Goal: Task Accomplishment & Management: Manage account settings

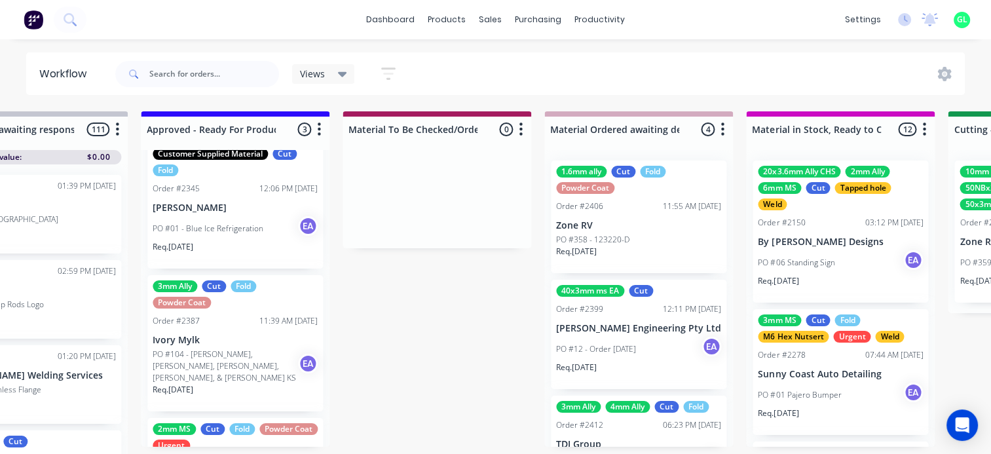
scroll to position [66, 0]
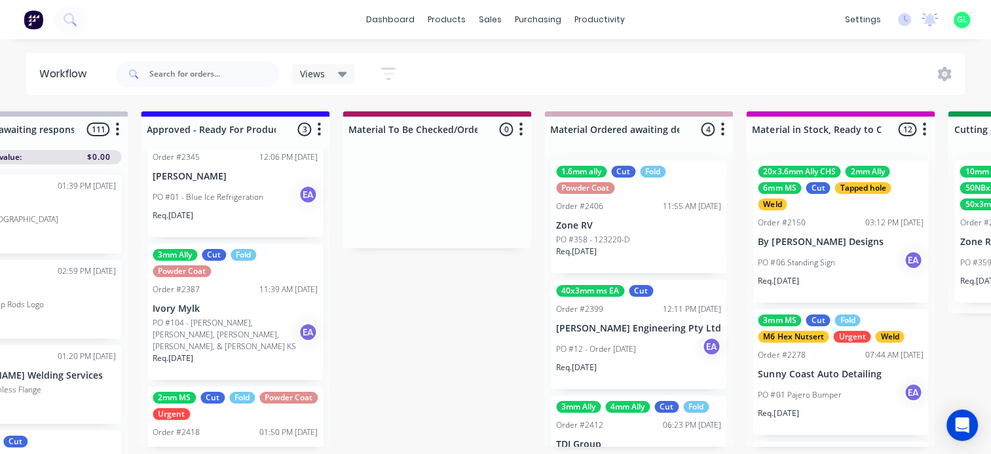
click at [231, 327] on p "PO #104 - [PERSON_NAME], [PERSON_NAME], [PERSON_NAME], [PERSON_NAME], & [PERSON…" at bounding box center [225, 334] width 145 height 35
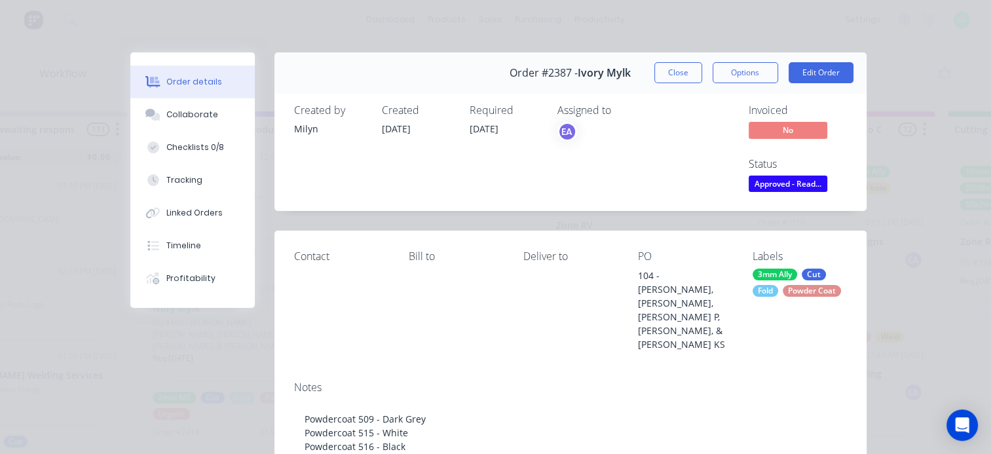
drag, startPoint x: 750, startPoint y: 78, endPoint x: 742, endPoint y: 86, distance: 11.6
click at [750, 77] on button "Options" at bounding box center [746, 72] width 66 height 21
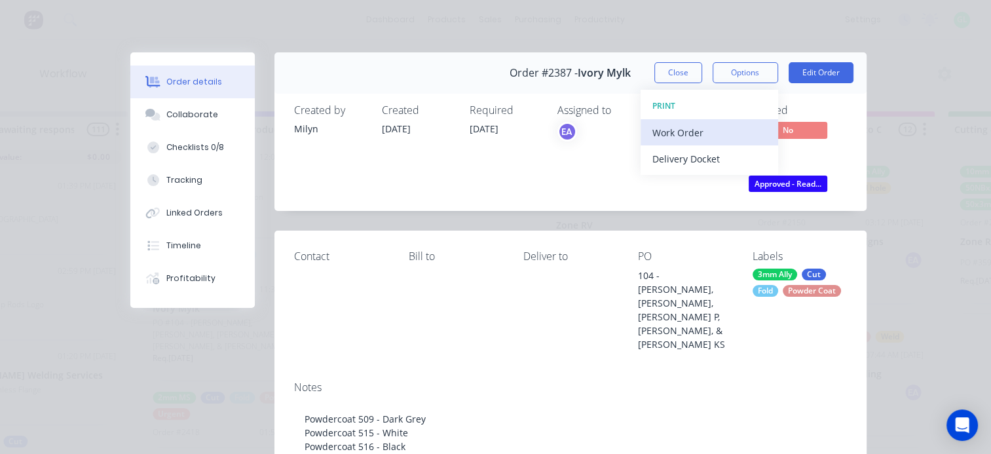
click at [689, 132] on div "Work Order" at bounding box center [710, 132] width 114 height 19
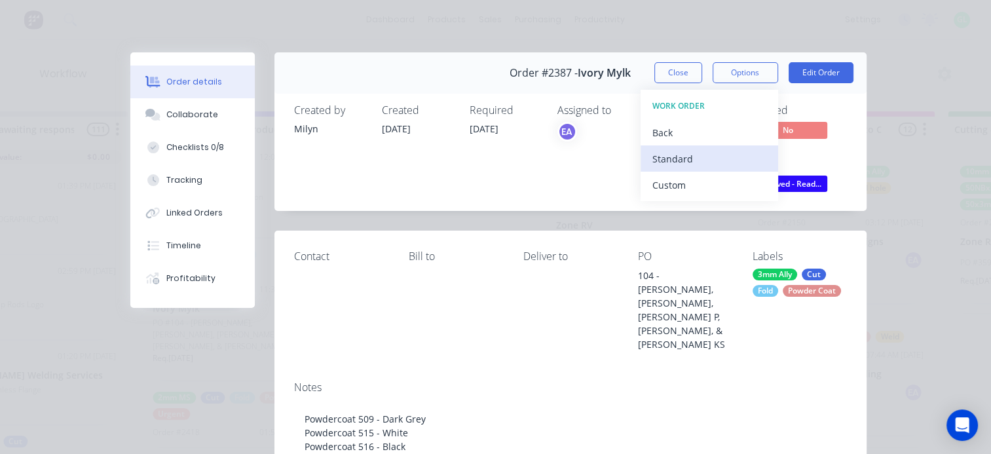
click at [681, 155] on div "Standard" at bounding box center [710, 158] width 114 height 19
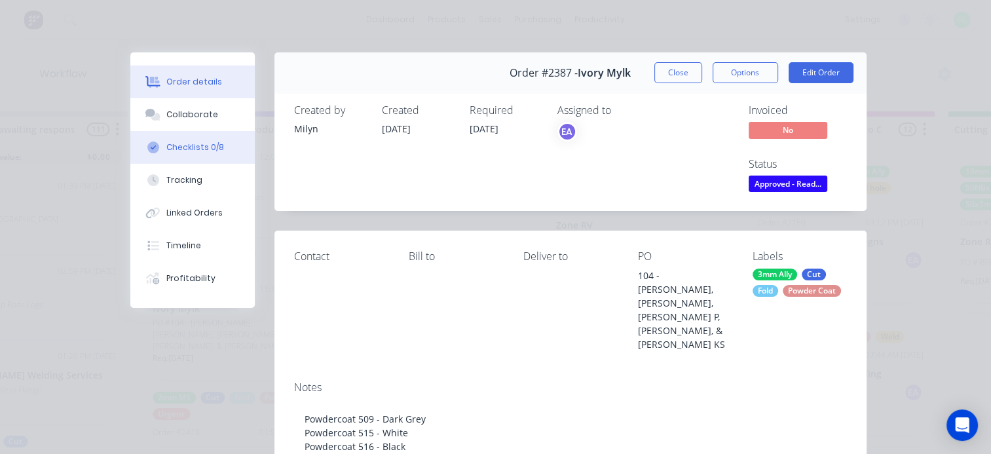
click at [189, 146] on div "Checklists 0/8" at bounding box center [195, 148] width 58 height 12
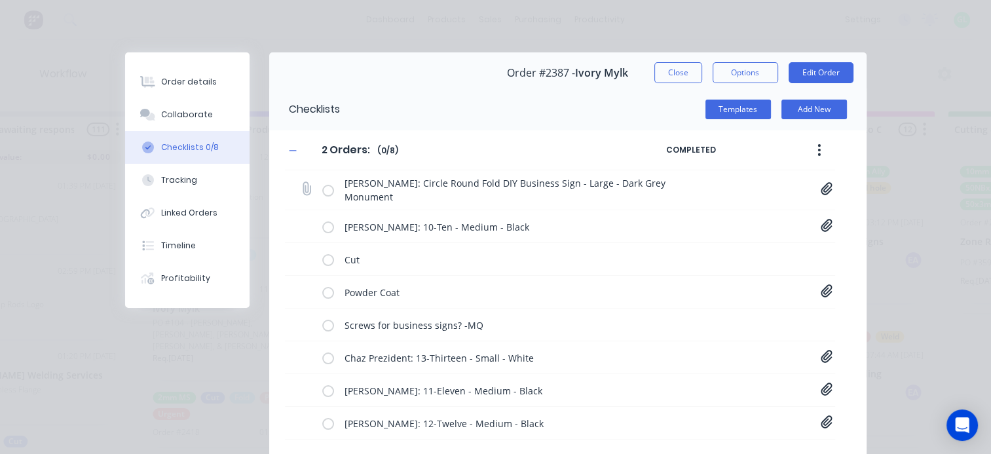
click at [821, 189] on icon at bounding box center [827, 188] width 12 height 13
click at [757, 212] on link "Business Signs - Circle Fold[B] - 1114 Sarah Courtney.PDF" at bounding box center [721, 218] width 153 height 14
click at [934, 238] on div "Order details Collaborate Checklists 0/8 Tracking Linked Orders Timeline Profit…" at bounding box center [495, 227] width 991 height 454
click at [831, 225] on div "2 Orders: 2 Orders: Enter Checklist name ( 0 / 8 ) COMPLETED Sarah Courtney: Ci…" at bounding box center [568, 301] width 598 height 343
click at [827, 227] on icon at bounding box center [827, 225] width 12 height 13
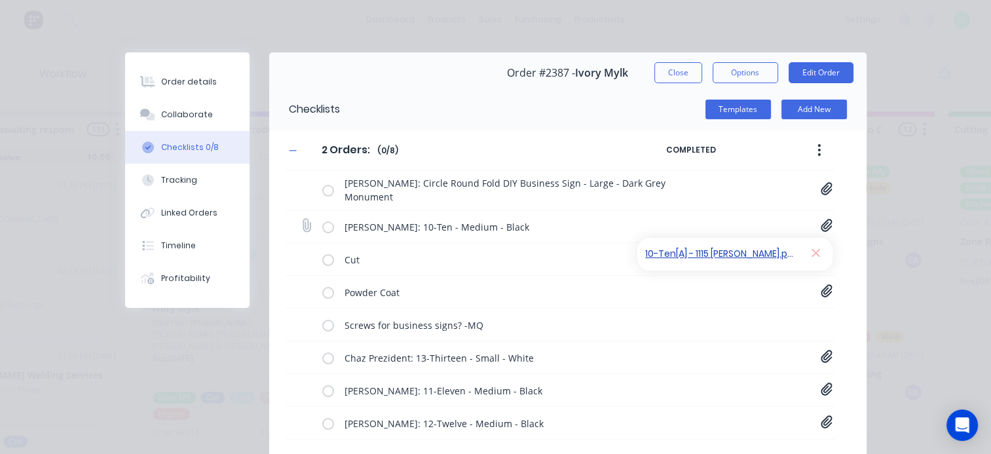
click at [727, 256] on link "10-Ten[A] - 1115 Emily Collins.pdf" at bounding box center [721, 254] width 153 height 14
click at [899, 235] on div "Order details Collaborate Checklists 0/8 Tracking Linked Orders Timeline Profit…" at bounding box center [495, 227] width 991 height 454
click at [821, 291] on icon at bounding box center [827, 290] width 12 height 13
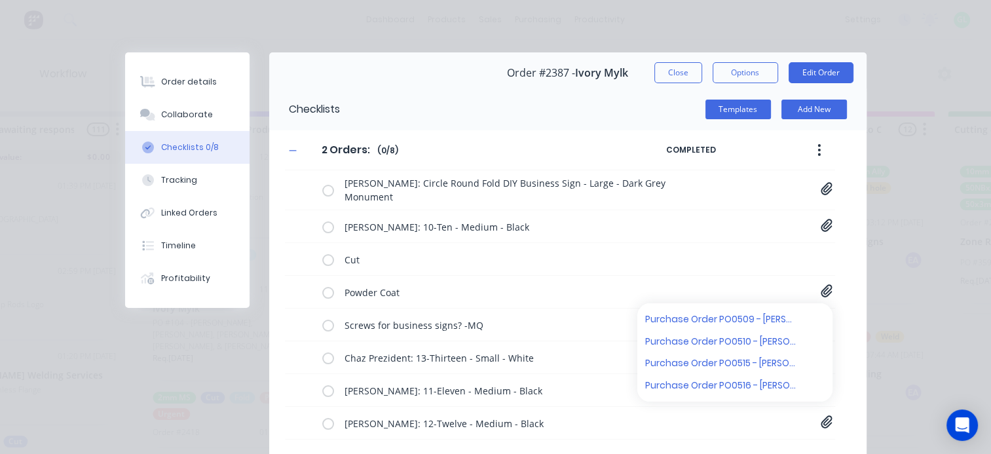
click at [945, 317] on div "Order details Collaborate Checklists 0/8 Tracking Linked Orders Timeline Profit…" at bounding box center [495, 227] width 991 height 454
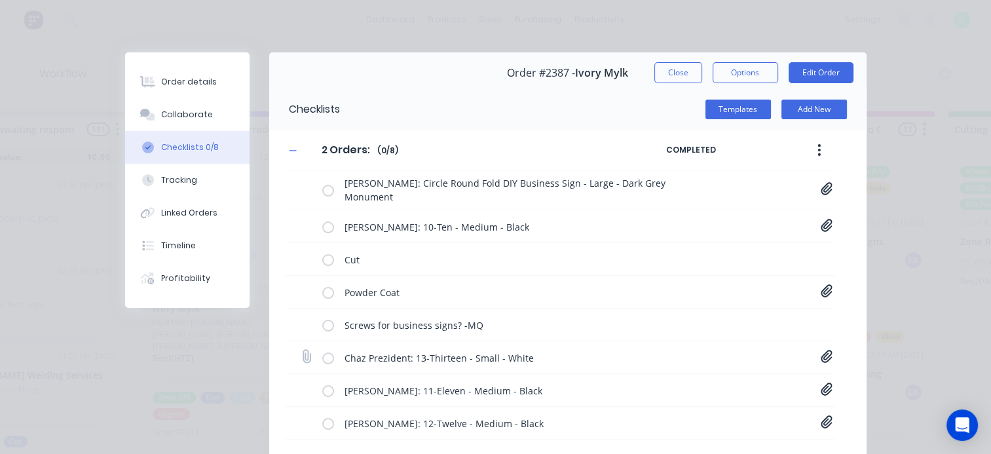
click at [821, 356] on icon at bounding box center [826, 356] width 11 height 12
click at [742, 383] on link "13-Thirteen[A] - 1117 Chaz Prezident.pdf" at bounding box center [721, 385] width 153 height 14
click at [881, 358] on div "Order details Collaborate Checklists 0/8 Tracking Linked Orders Timeline Profit…" at bounding box center [495, 227] width 991 height 454
click at [822, 387] on icon at bounding box center [826, 389] width 11 height 12
click at [716, 415] on link "11-Eleven[A] - 1118 Elle Callaghan.pdf" at bounding box center [721, 418] width 153 height 14
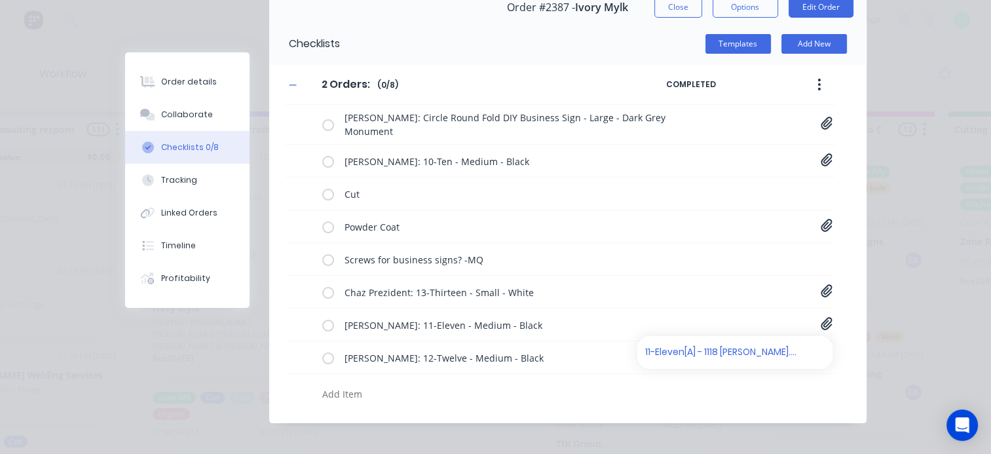
scroll to position [76, 0]
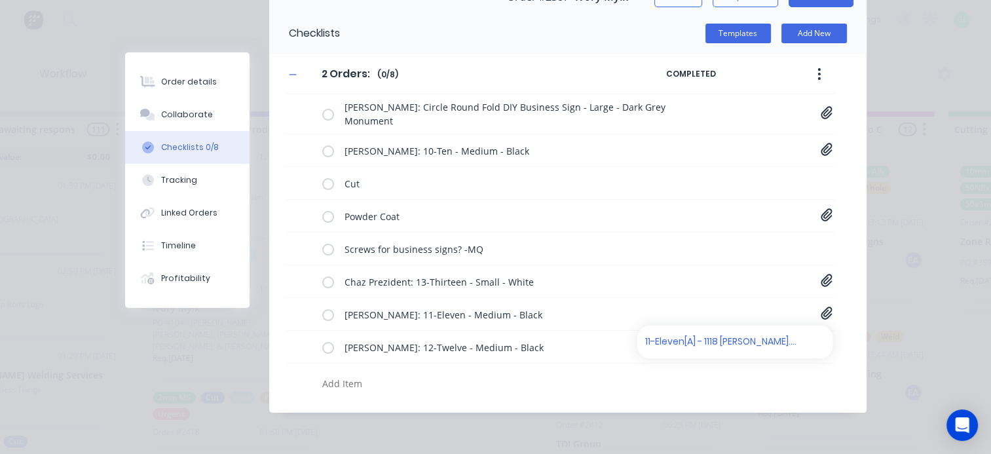
click at [879, 300] on div "Order details Collaborate Checklists 0/8 Tracking Linked Orders Timeline Profit…" at bounding box center [495, 227] width 991 height 454
click at [823, 347] on icon at bounding box center [826, 345] width 11 height 12
click at [765, 377] on link "12-Twelve[A] - 1119 Victoria Kennett-Smith.pdf" at bounding box center [721, 375] width 153 height 14
click at [925, 347] on div "Order details Collaborate Checklists 0/8 Tracking Linked Orders Timeline Profit…" at bounding box center [495, 227] width 991 height 454
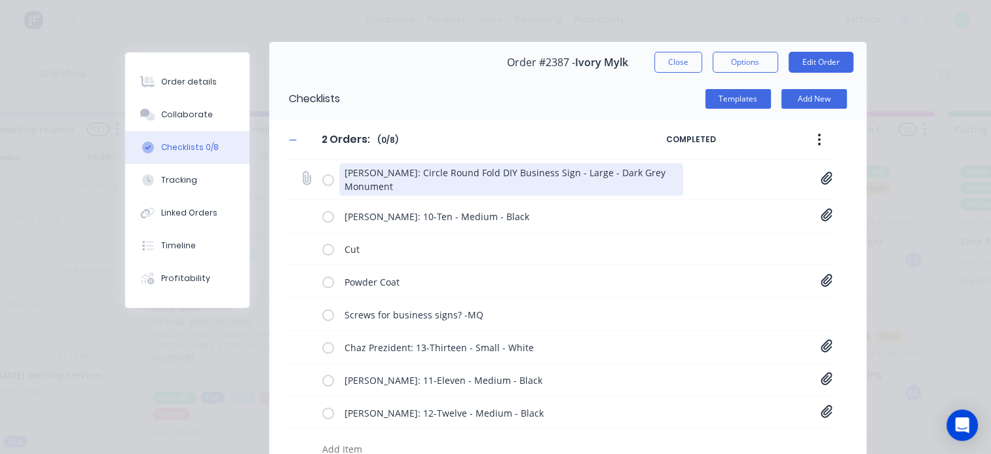
scroll to position [0, 0]
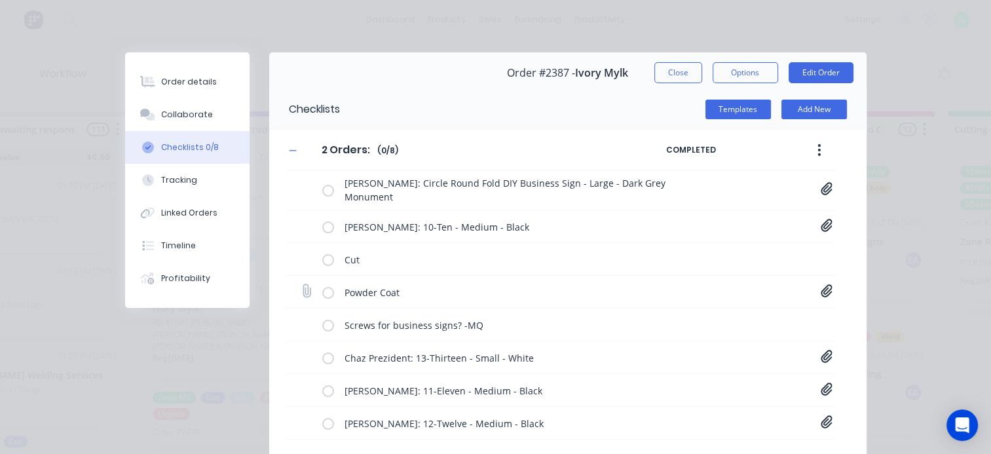
click at [826, 290] on icon at bounding box center [826, 290] width 11 height 12
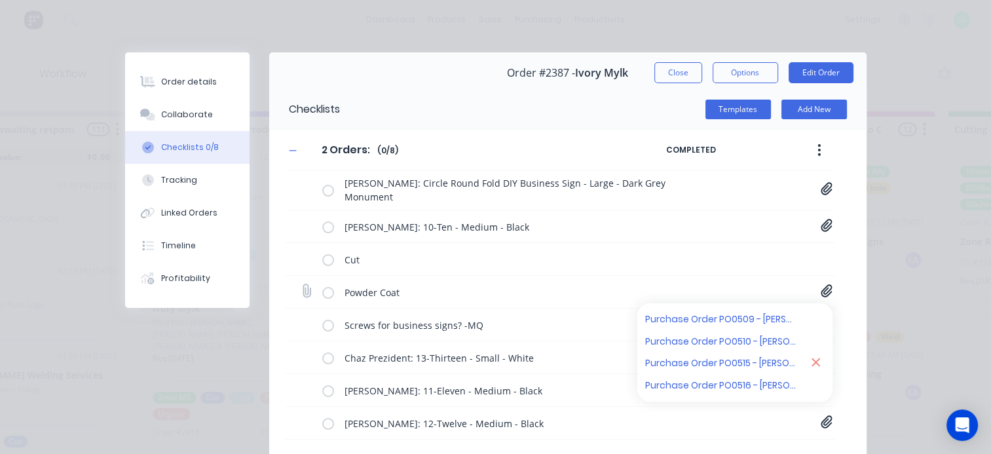
click at [812, 341] on icon at bounding box center [816, 340] width 9 height 9
type textarea "x"
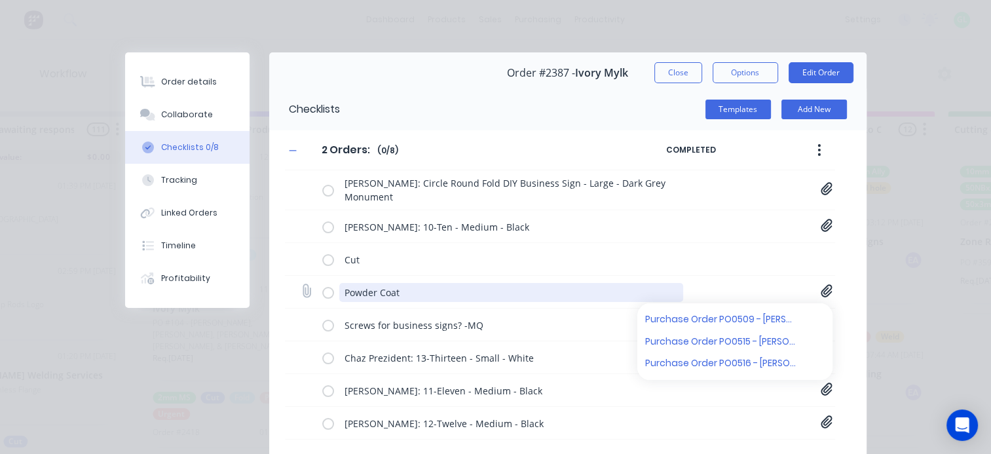
click at [476, 283] on textarea "Powder Coat" at bounding box center [511, 292] width 344 height 19
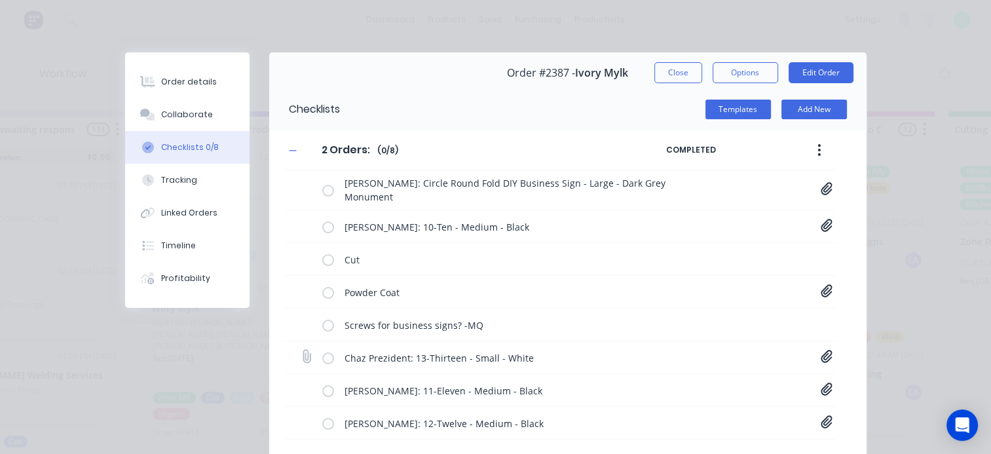
click at [826, 359] on icon at bounding box center [827, 356] width 12 height 13
click at [726, 383] on link "13-Thirteen[A] - 1117 Chaz Prezident.pdf" at bounding box center [721, 385] width 153 height 14
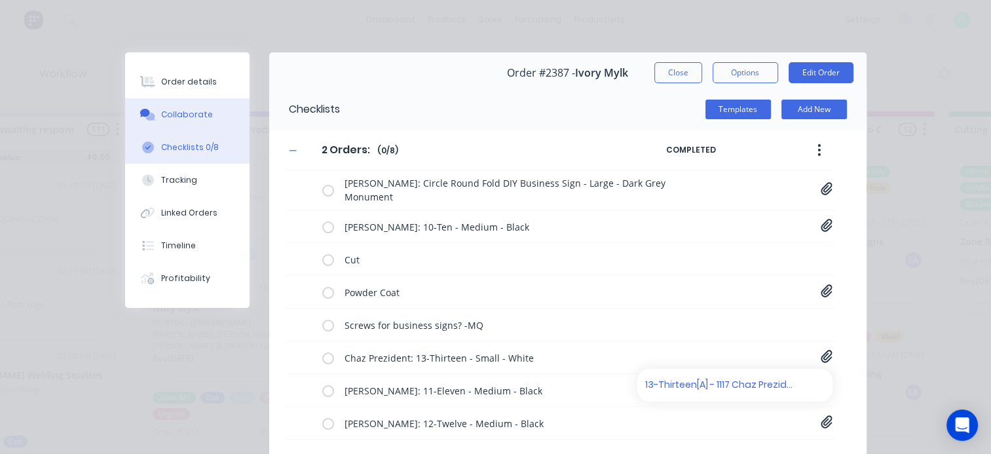
click at [173, 115] on div "Collaborate" at bounding box center [187, 115] width 52 height 12
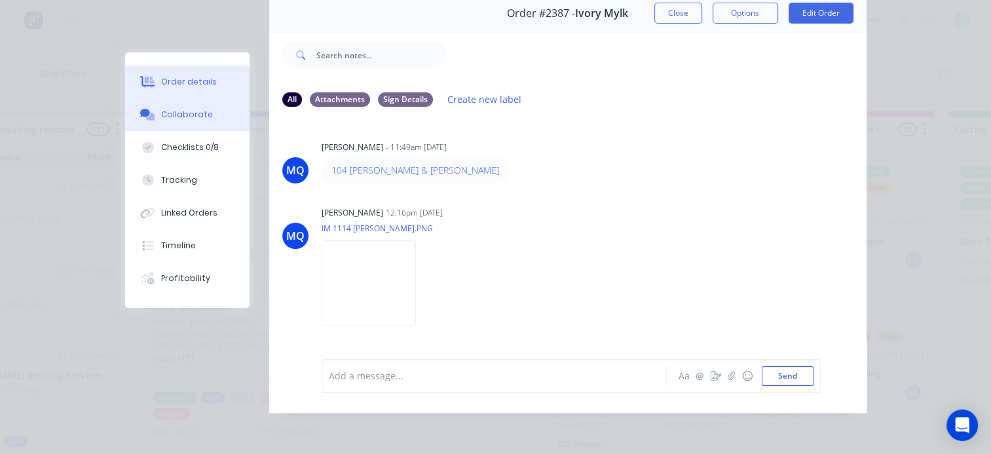
click at [171, 81] on div "Order details" at bounding box center [189, 82] width 56 height 12
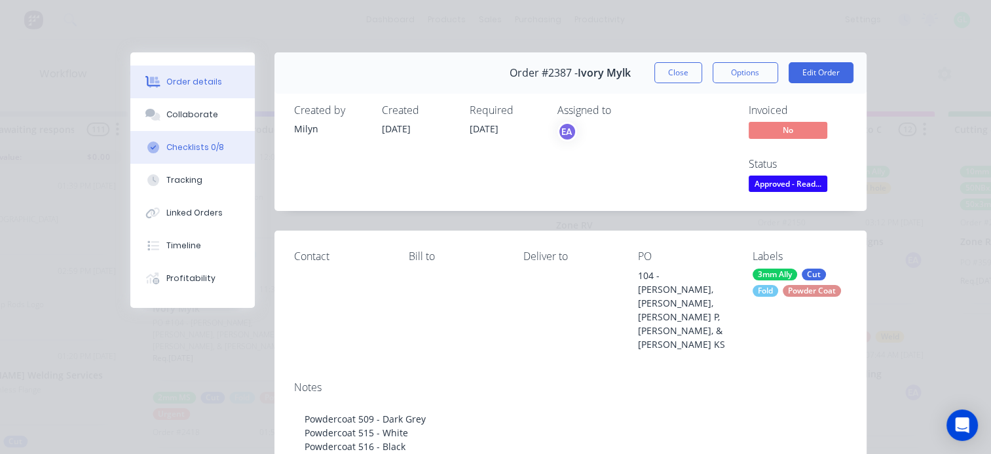
click at [194, 147] on div "Checklists 0/8" at bounding box center [195, 148] width 58 height 12
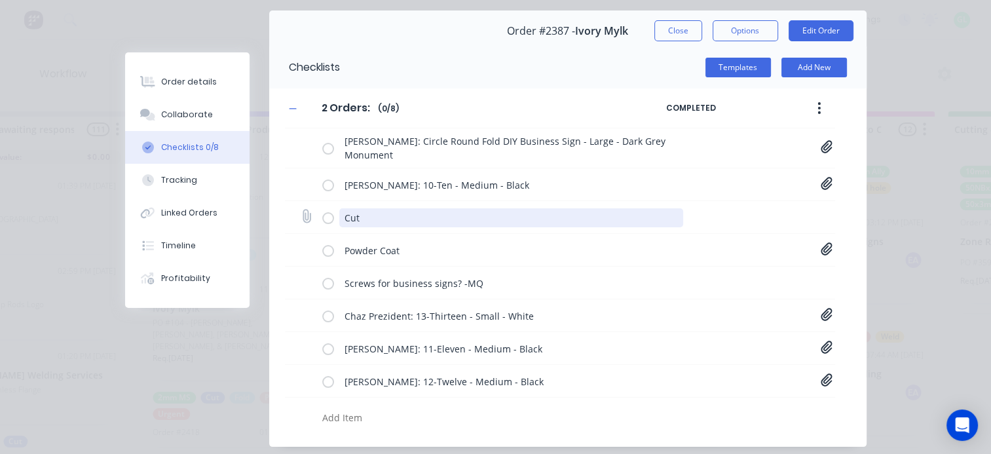
scroll to position [76, 0]
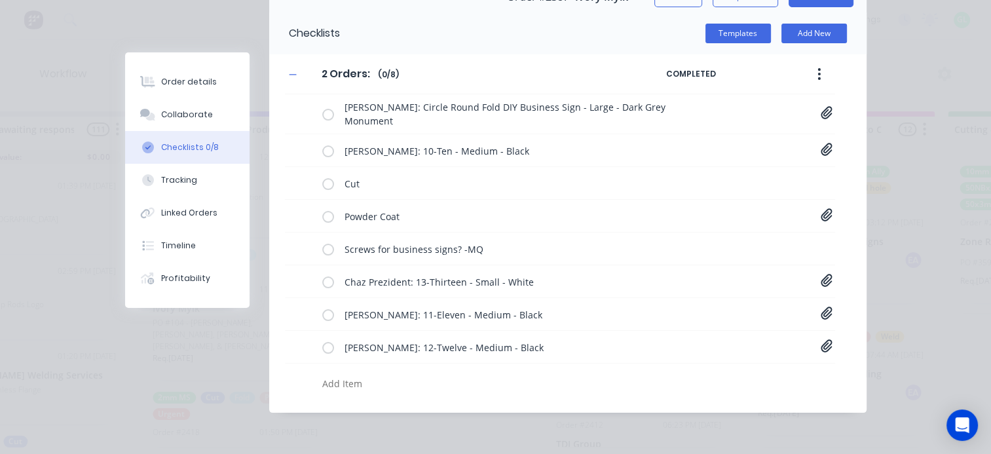
click at [362, 380] on textarea at bounding box center [483, 383] width 333 height 19
type textarea "fold"
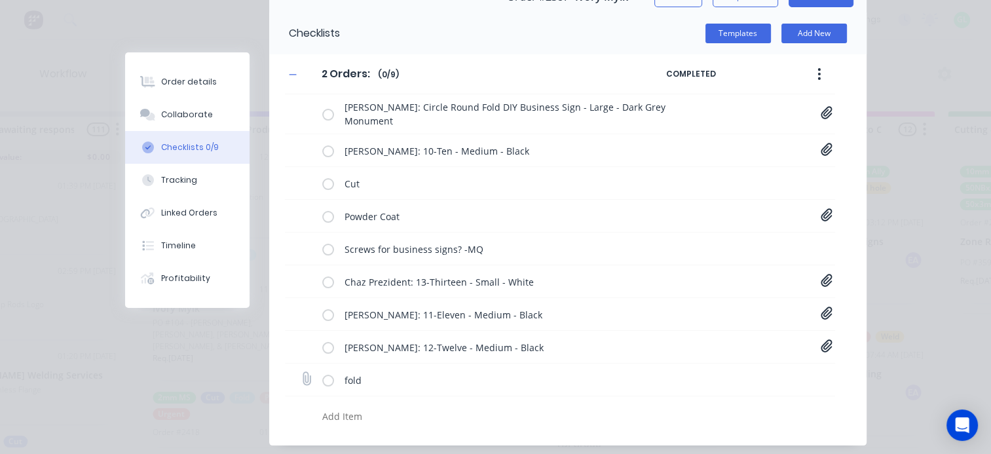
click at [301, 377] on icon at bounding box center [306, 379] width 18 height 18
click at [301, 372] on input "file" at bounding box center [301, 372] width 0 height 0
type input "C:\fakepath\Business Signs - Circle Fold[B] - 1114 Sarah Courtney.PDF"
click at [824, 111] on icon at bounding box center [827, 112] width 12 height 13
click at [734, 144] on link "Business Signs - Circle Fold[B] - 1114 Sarah Courtney.PDF" at bounding box center [721, 142] width 153 height 14
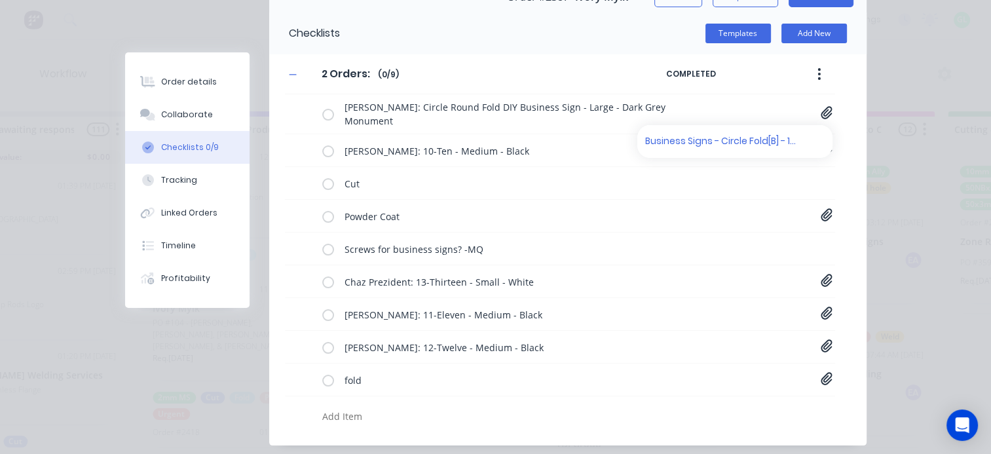
scroll to position [0, 0]
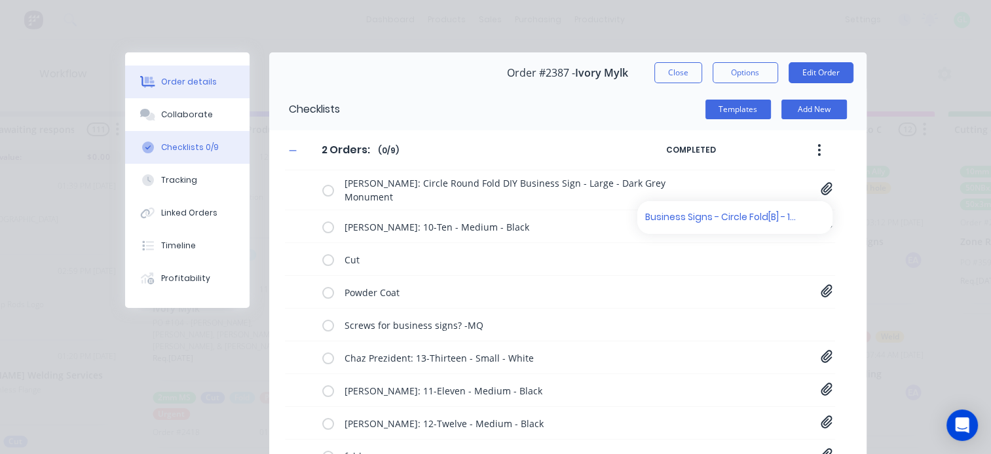
click at [189, 81] on div "Order details" at bounding box center [189, 82] width 56 height 12
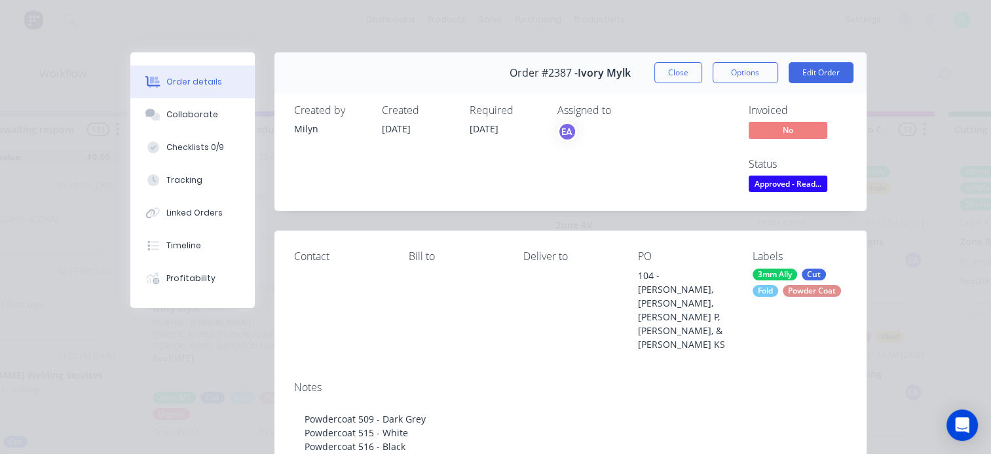
click at [777, 185] on span "Approved - Read..." at bounding box center [788, 184] width 79 height 16
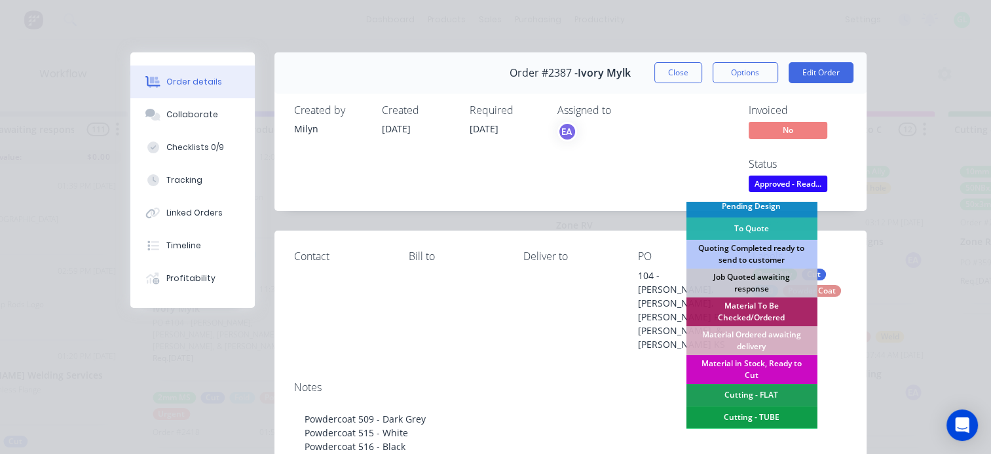
scroll to position [197, 0]
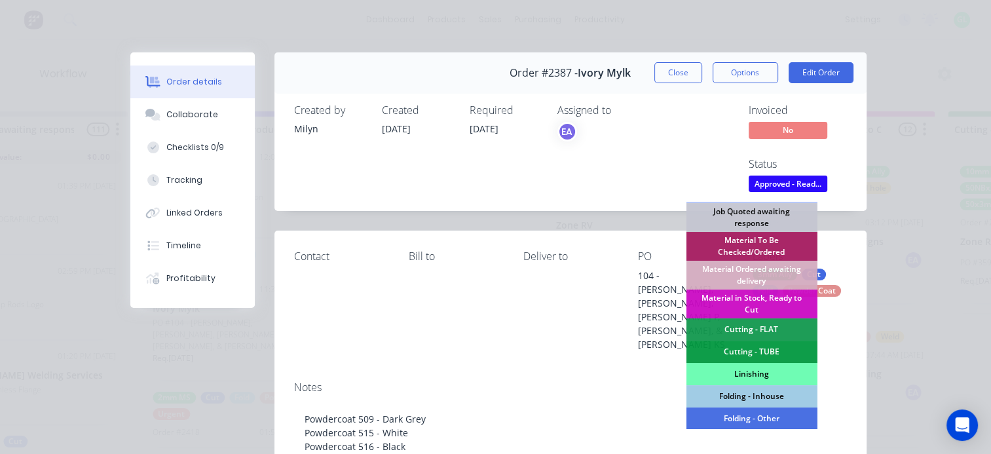
click at [770, 379] on div "Linishing" at bounding box center [751, 374] width 131 height 22
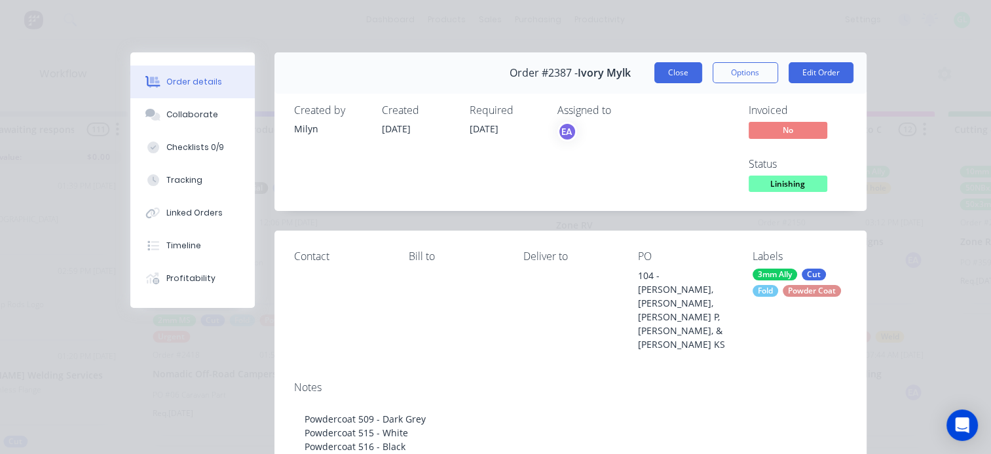
click at [672, 73] on button "Close" at bounding box center [679, 72] width 48 height 21
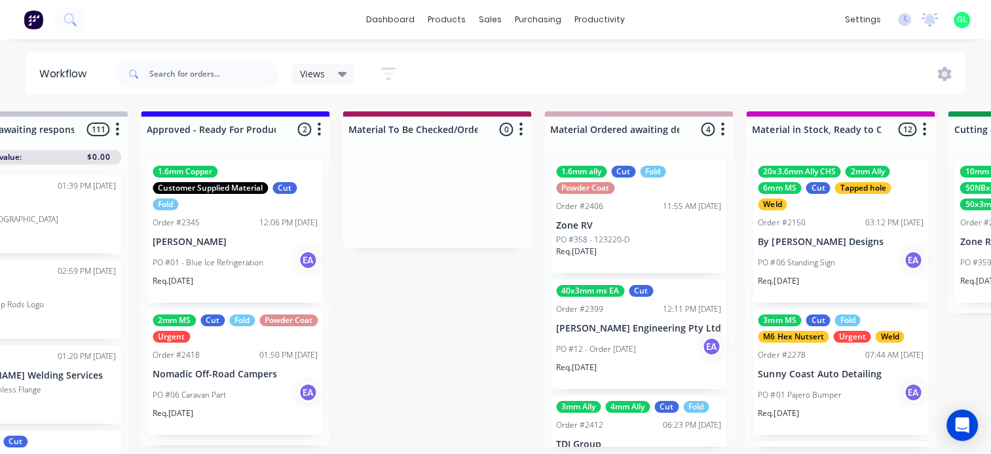
scroll to position [16, 1703]
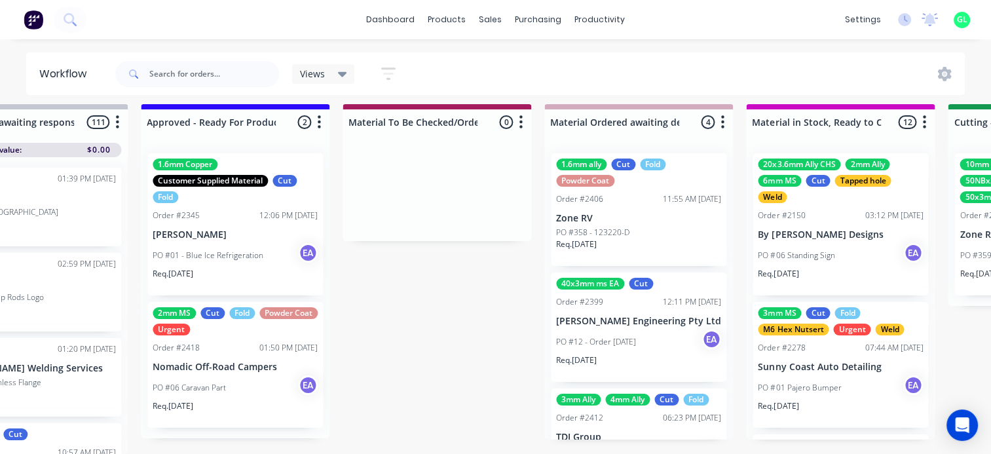
click at [213, 362] on p "Nomadic Off-Road Campers" at bounding box center [235, 367] width 165 height 11
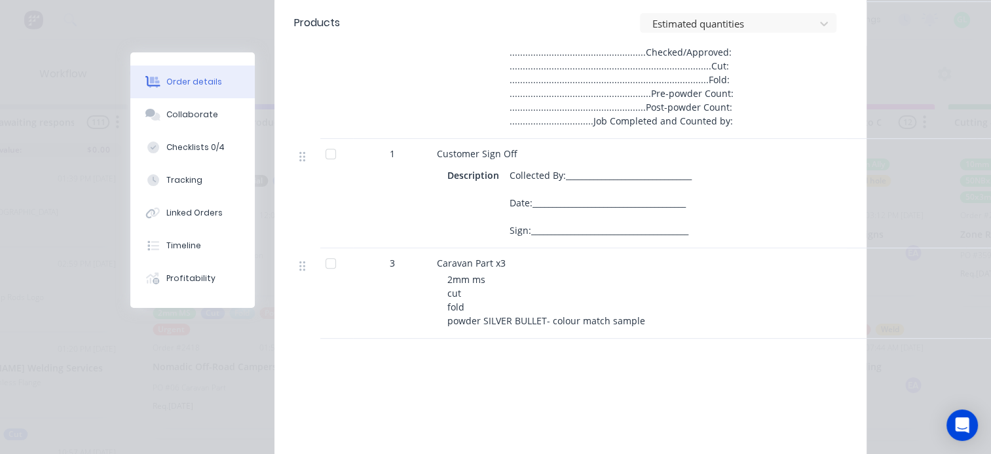
scroll to position [0, 0]
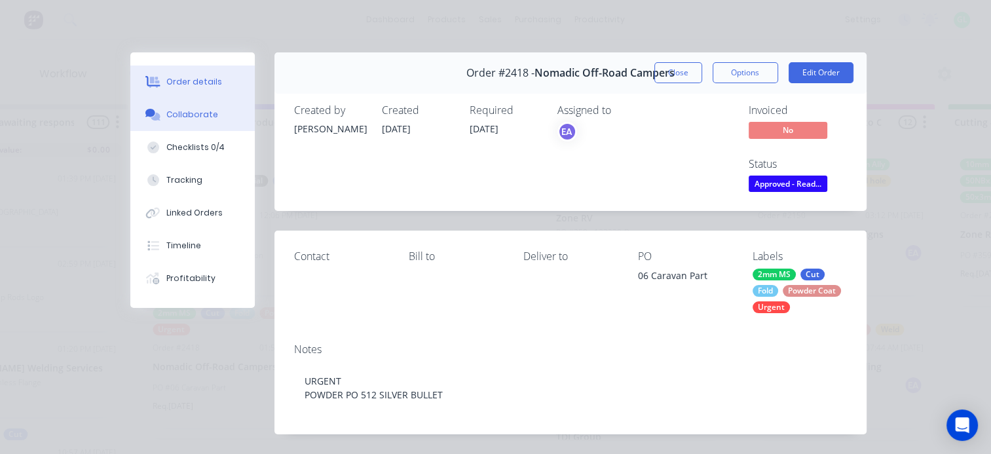
click at [178, 118] on div "Collaborate" at bounding box center [192, 115] width 52 height 12
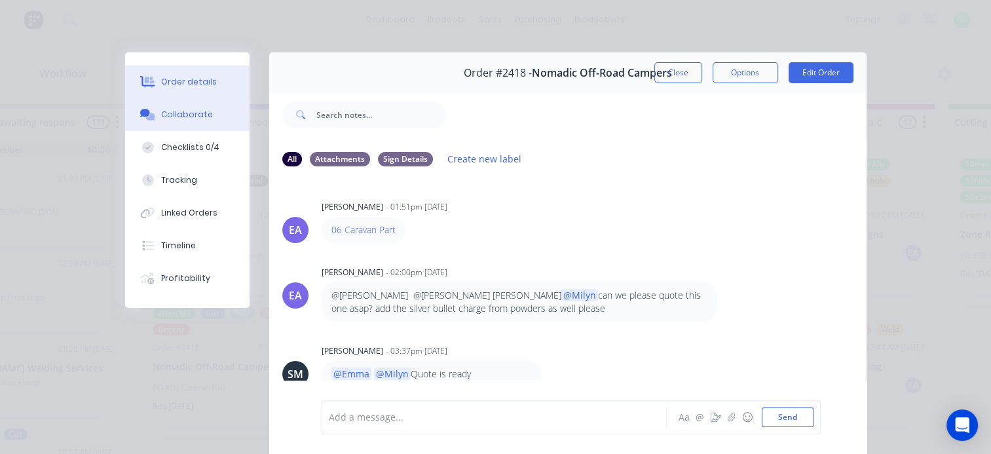
click at [194, 77] on div "Order details" at bounding box center [189, 82] width 56 height 12
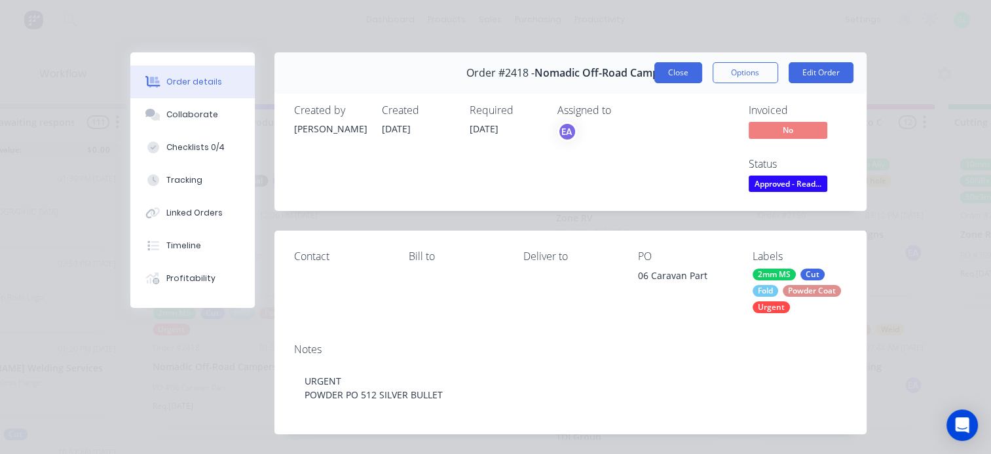
click at [663, 71] on button "Close" at bounding box center [679, 72] width 48 height 21
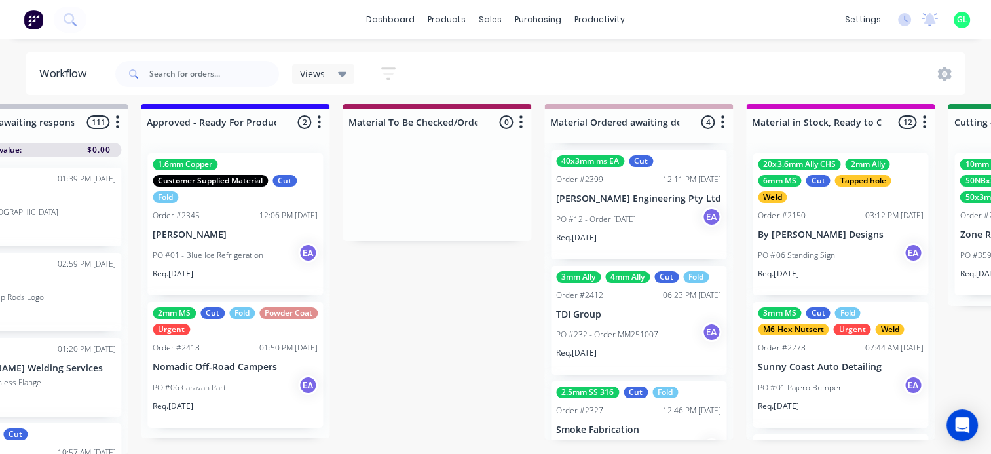
scroll to position [131, 0]
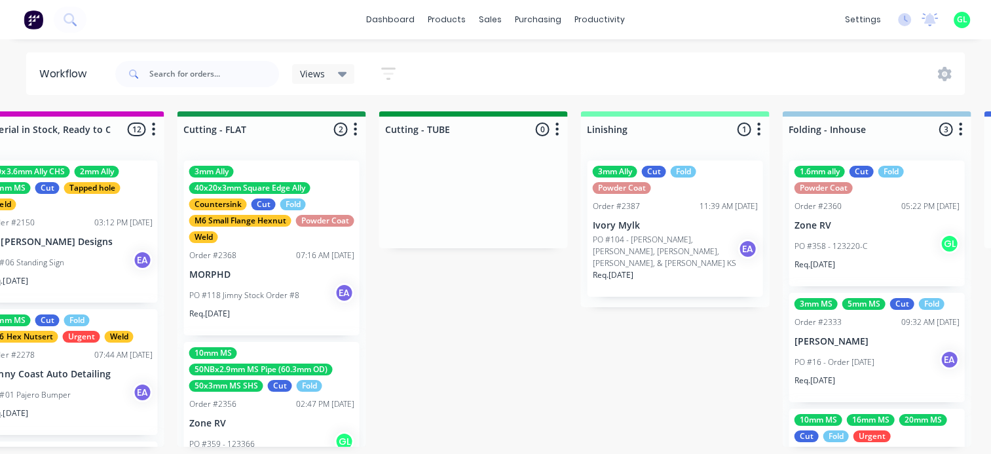
scroll to position [0, 2424]
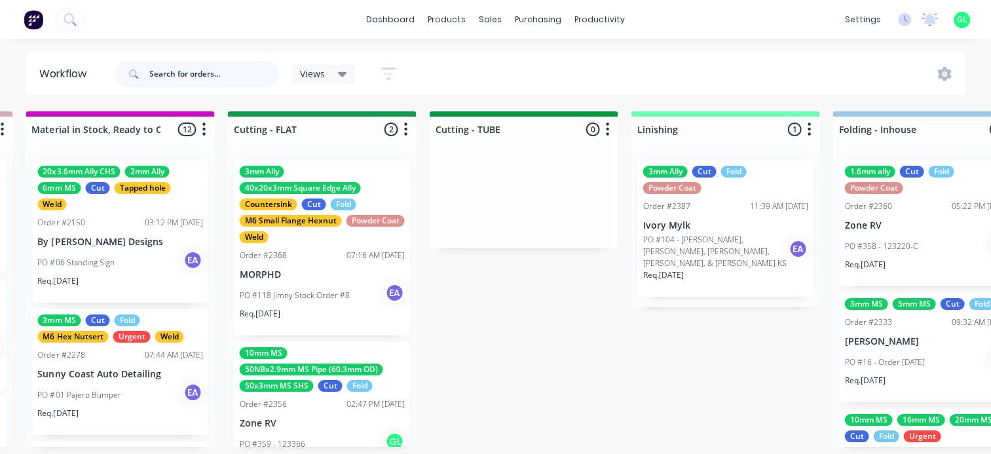
click at [210, 65] on input "text" at bounding box center [214, 74] width 130 height 26
type input "[PERSON_NAME]"
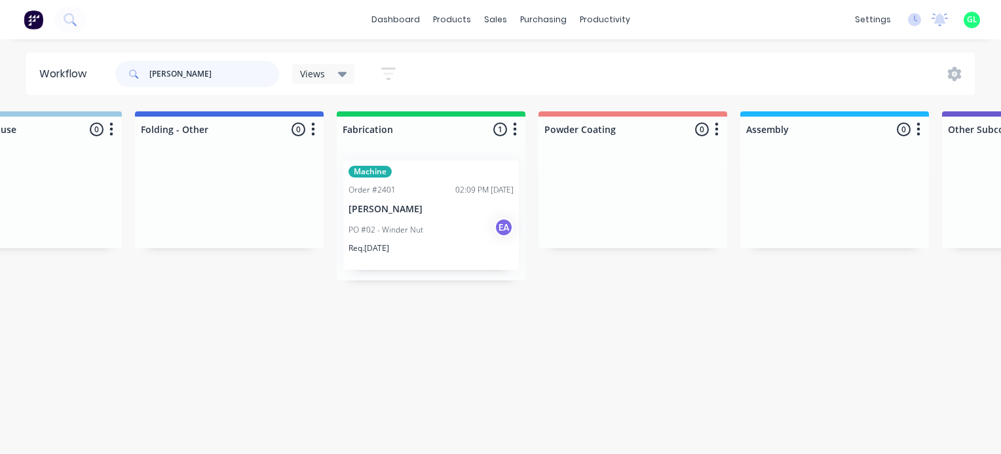
scroll to position [0, 3327]
click at [370, 200] on div "Machine Order #2401 02:09 PM [DATE] [PERSON_NAME] PO #02 - Winder Nut EA Req. […" at bounding box center [428, 215] width 176 height 109
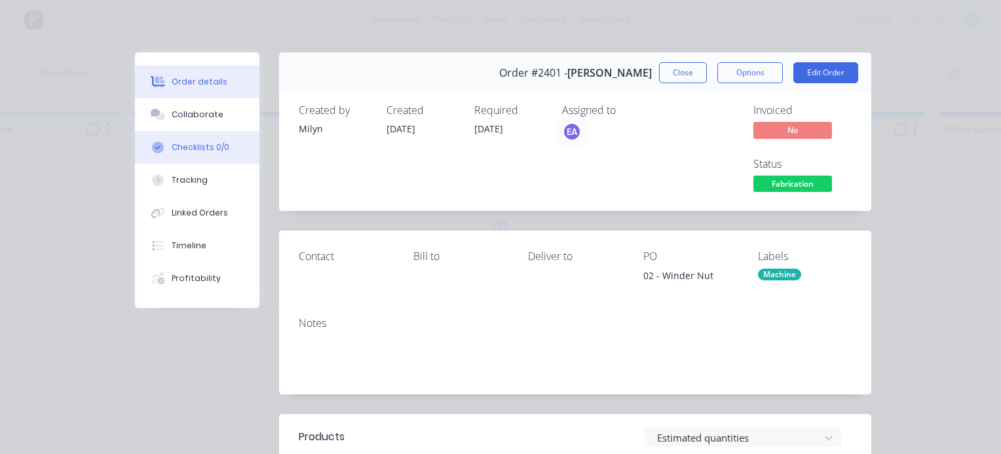
click at [197, 136] on button "Checklists 0/0" at bounding box center [197, 147] width 124 height 33
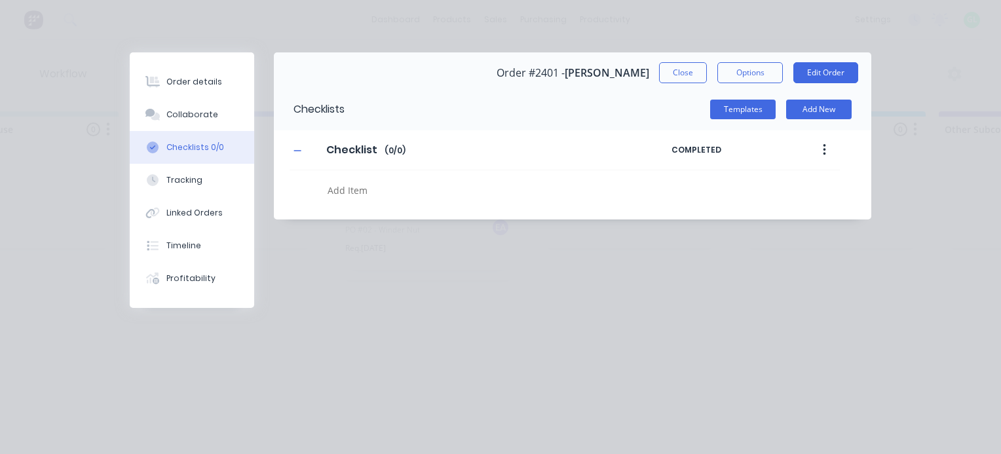
type textarea "x"
click at [179, 112] on div "Collaborate" at bounding box center [192, 115] width 52 height 12
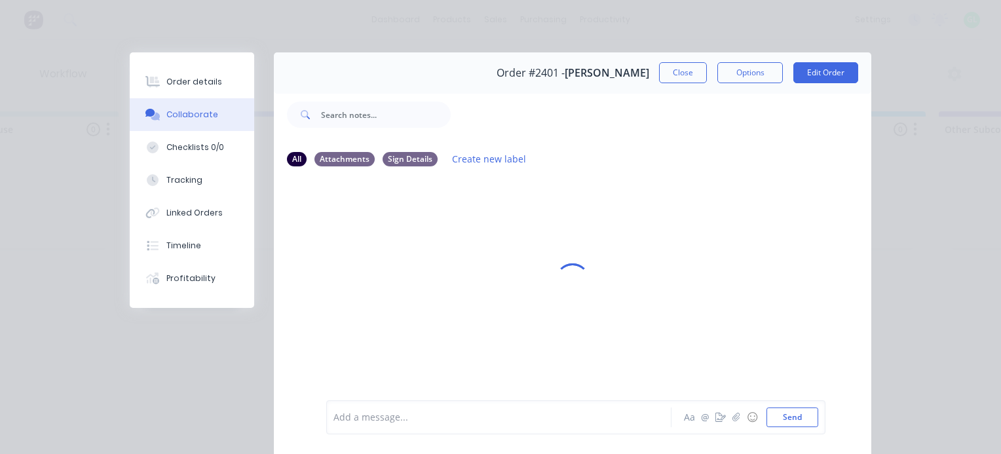
click at [349, 415] on div at bounding box center [502, 418] width 337 height 14
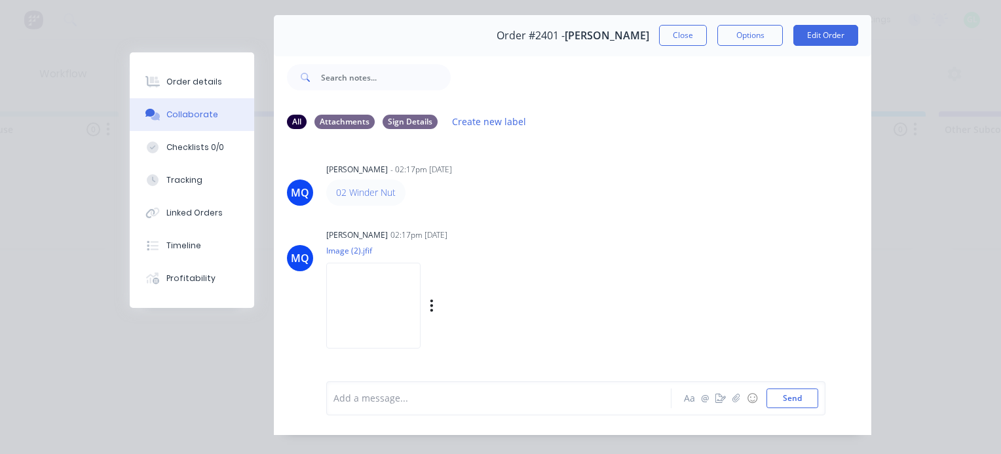
scroll to position [68, 0]
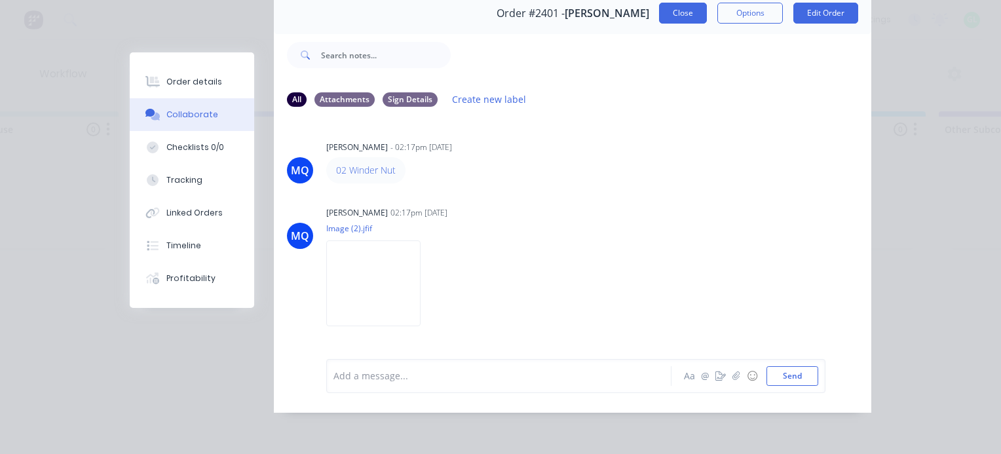
click at [666, 14] on div "Order #2401 - [PERSON_NAME] Close Options Edit Order" at bounding box center [573, 13] width 598 height 41
click at [668, 11] on button "Close" at bounding box center [683, 13] width 48 height 21
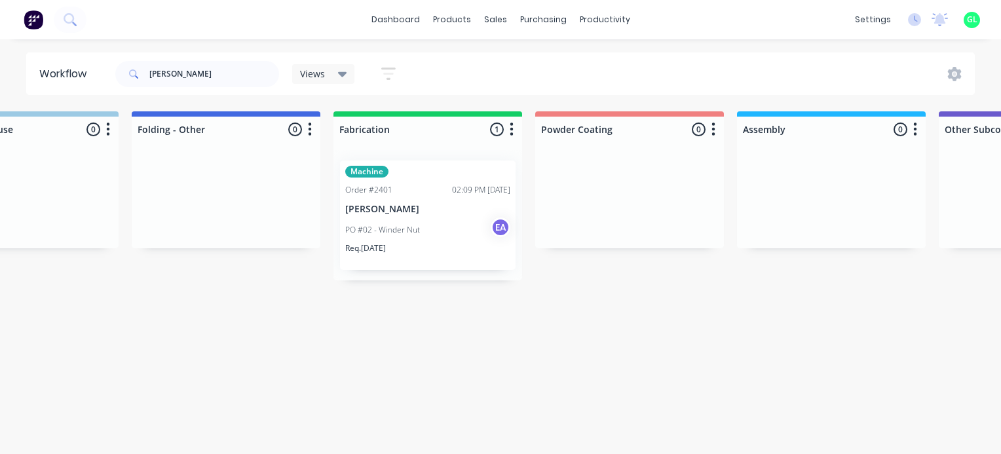
click at [385, 210] on p "[PERSON_NAME]" at bounding box center [427, 209] width 165 height 11
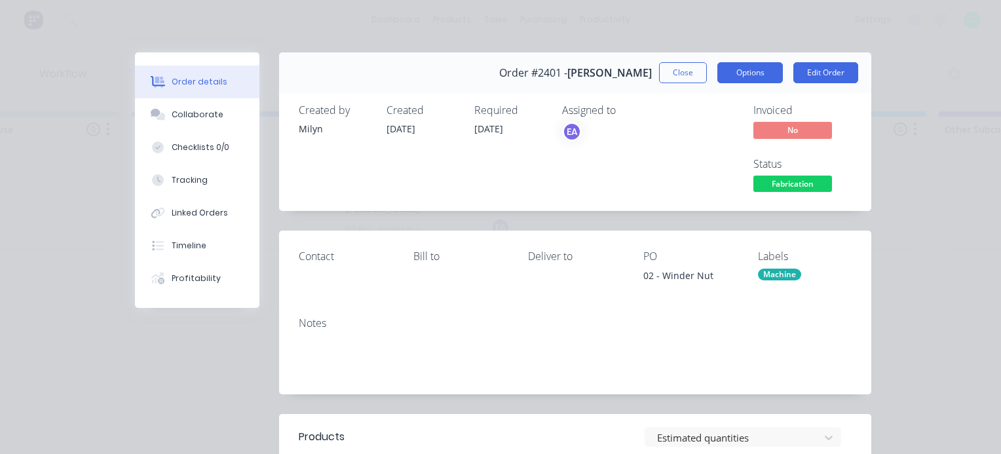
click at [726, 62] on button "Options" at bounding box center [750, 72] width 66 height 21
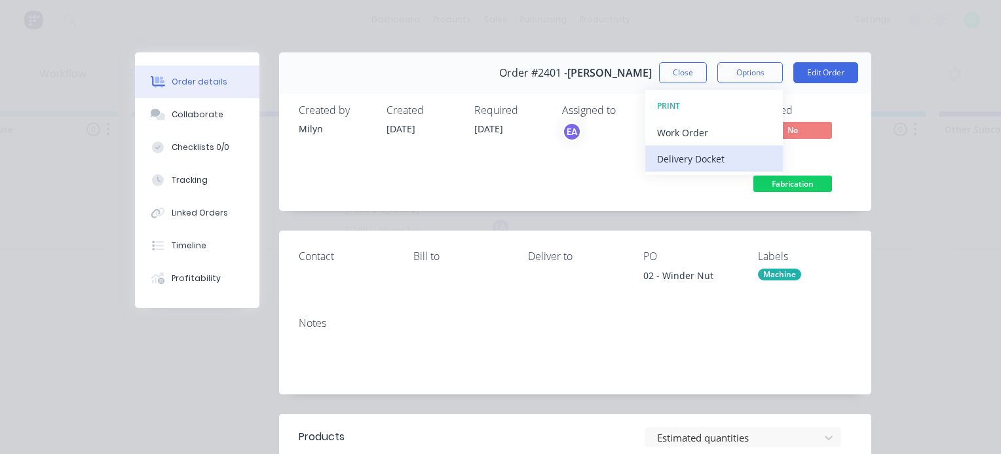
click at [681, 145] on button "Delivery Docket" at bounding box center [714, 158] width 138 height 26
click at [685, 167] on div "Standard" at bounding box center [714, 158] width 114 height 19
